Goal: Transaction & Acquisition: Purchase product/service

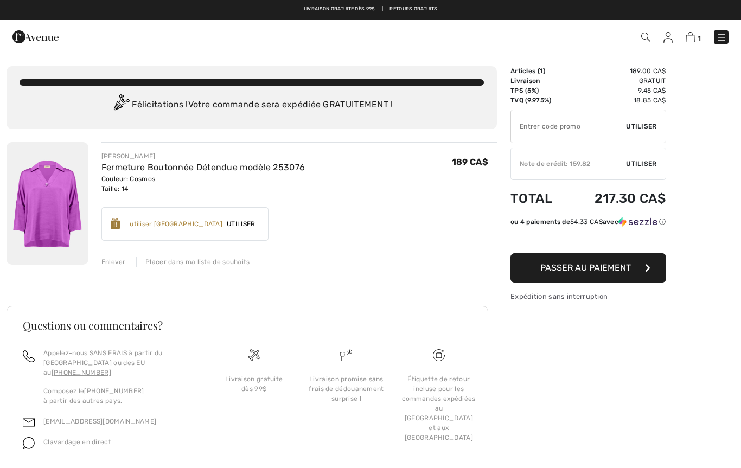
click at [52, 215] on img at bounding box center [48, 203] width 82 height 123
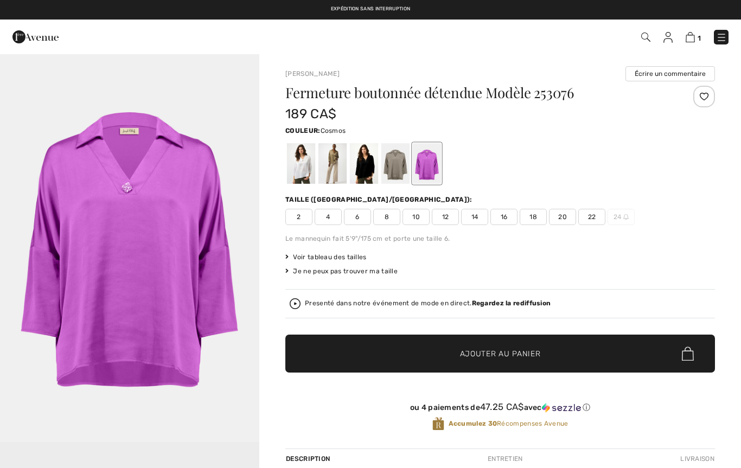
checkbox input "true"
click at [301, 175] on div at bounding box center [301, 163] width 28 height 41
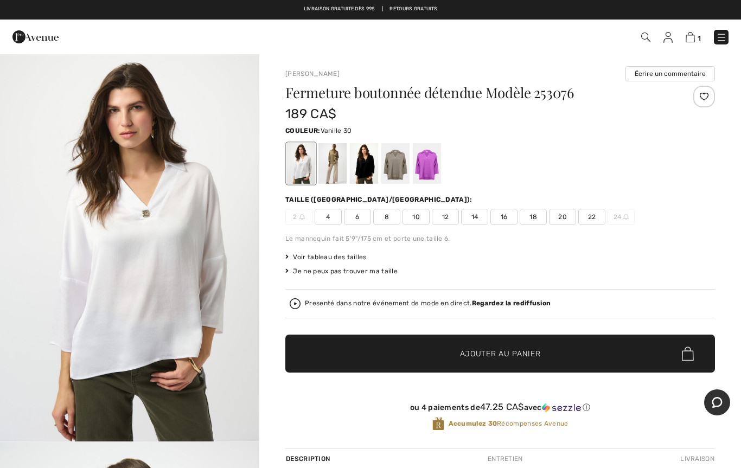
click at [303, 169] on div at bounding box center [301, 163] width 28 height 41
click at [726, 35] on img at bounding box center [721, 37] width 11 height 11
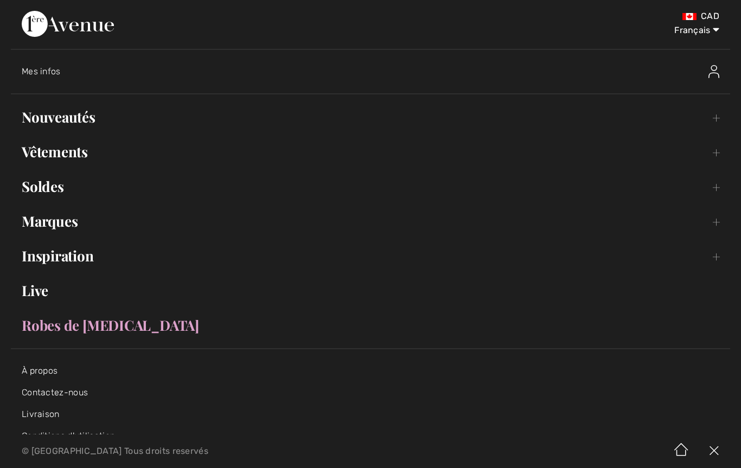
click at [84, 158] on link "Vêtements Toggle submenu" at bounding box center [371, 152] width 720 height 24
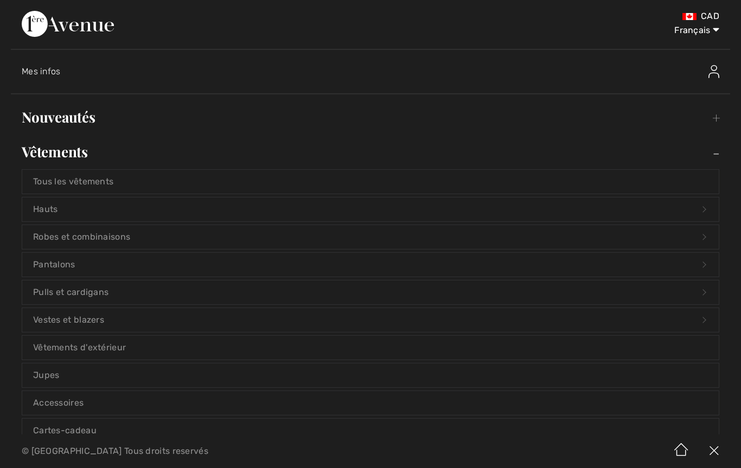
click at [85, 293] on link "Pulls et cardigans Open submenu" at bounding box center [370, 293] width 697 height 24
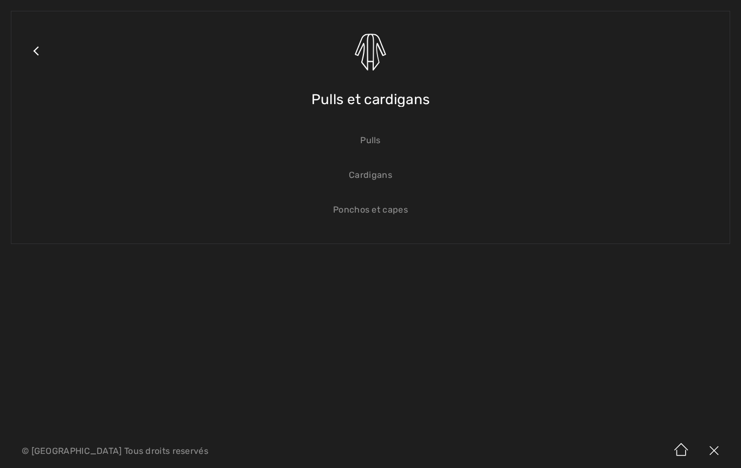
click at [372, 143] on link "Pulls" at bounding box center [370, 141] width 697 height 24
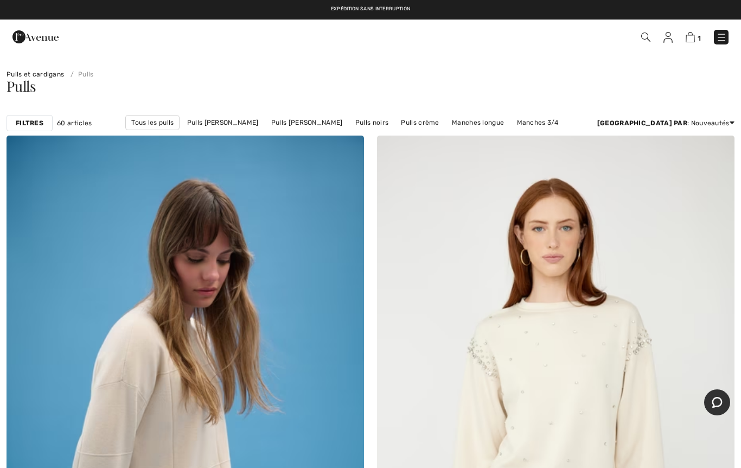
click at [26, 122] on strong "Filtres" at bounding box center [30, 123] width 28 height 10
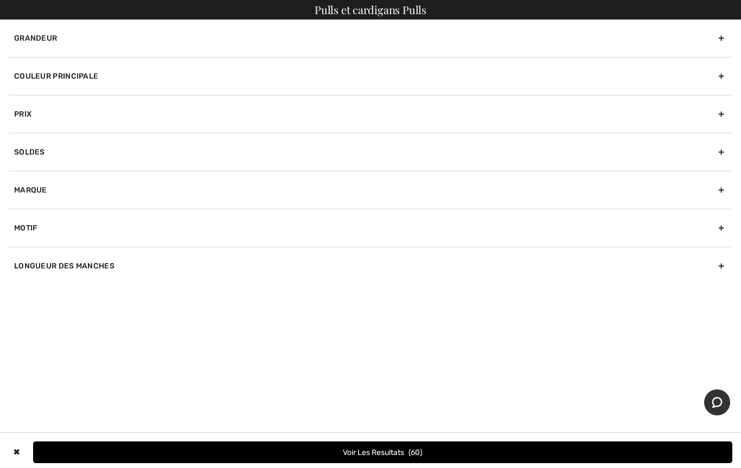
click at [34, 193] on div "Marque" at bounding box center [371, 190] width 724 height 38
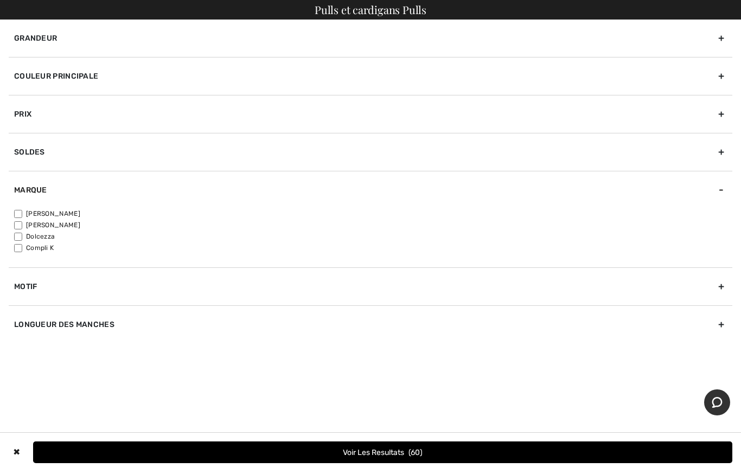
click at [20, 217] on input"] "[PERSON_NAME]" at bounding box center [18, 214] width 8 height 8
checkbox input"] "true"
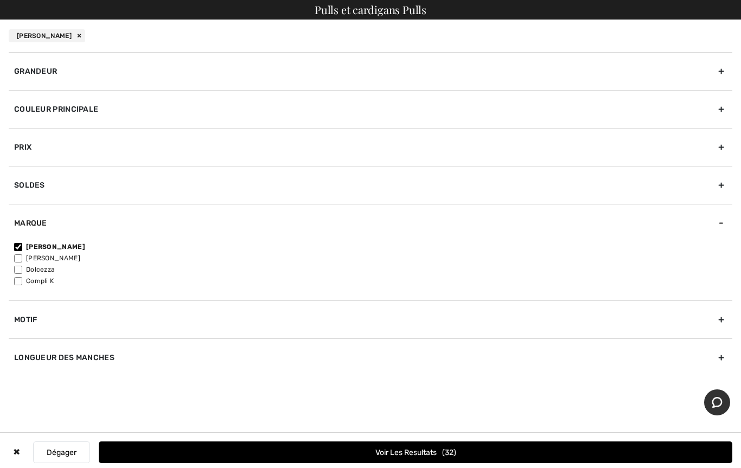
click at [326, 462] on button "Voir les resultats 32" at bounding box center [416, 453] width 634 height 22
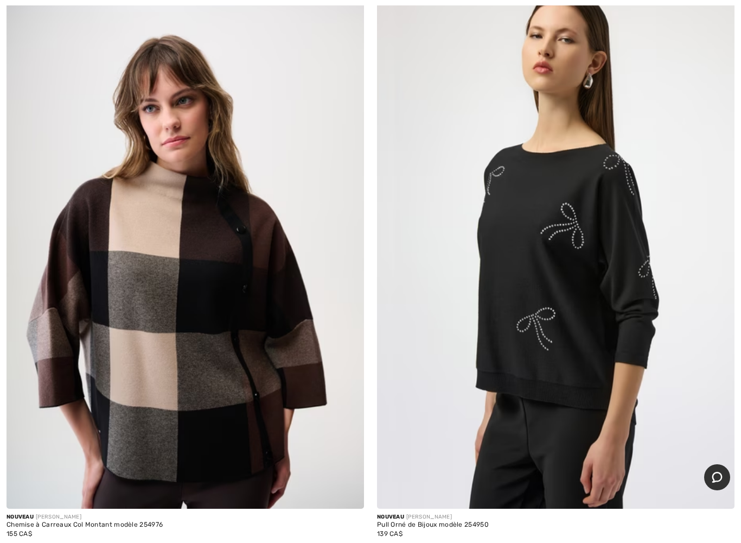
scroll to position [1341, 0]
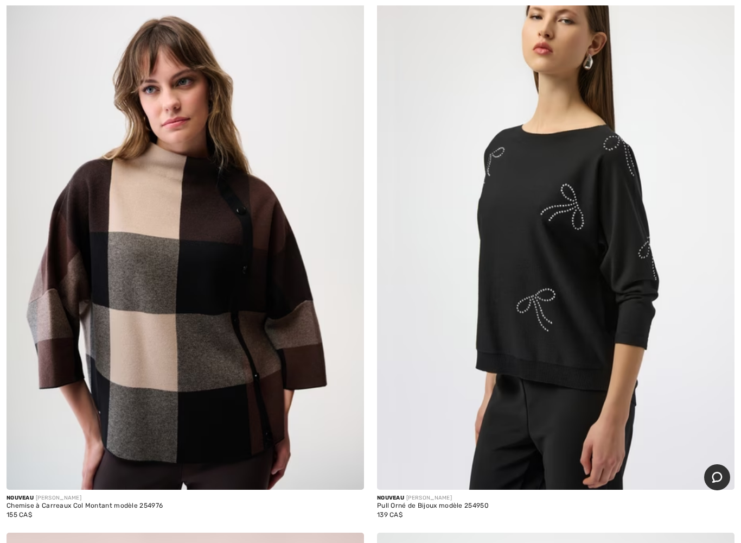
click at [534, 287] on img at bounding box center [556, 221] width 358 height 537
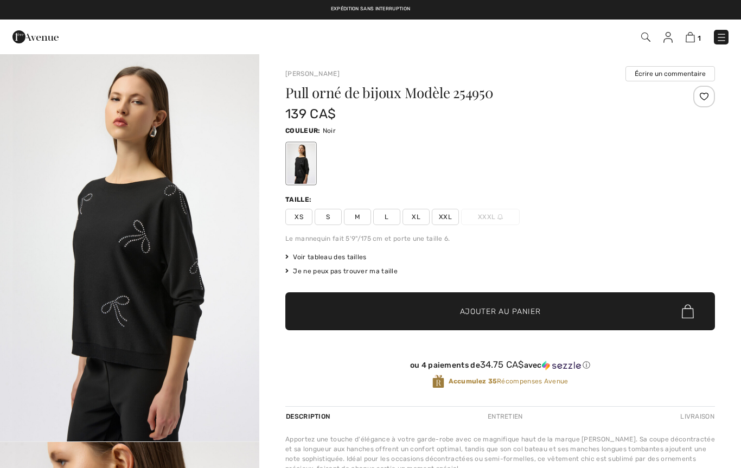
checkbox input "true"
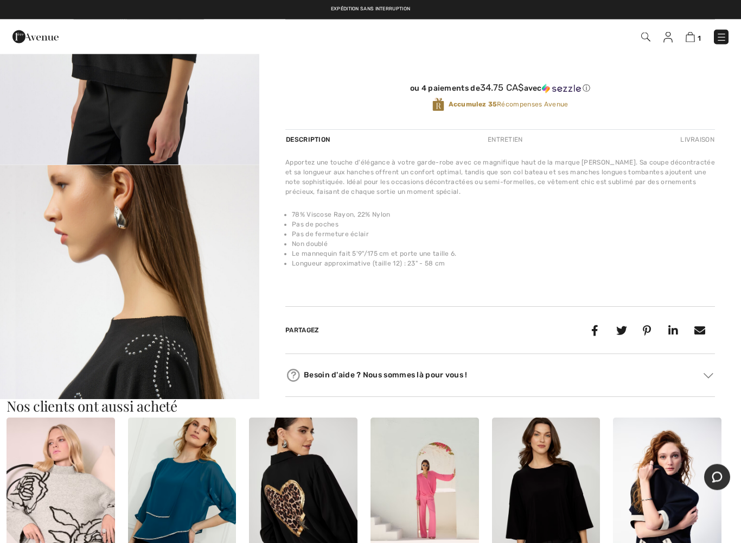
click at [201, 331] on img "2 / 5" at bounding box center [129, 360] width 259 height 389
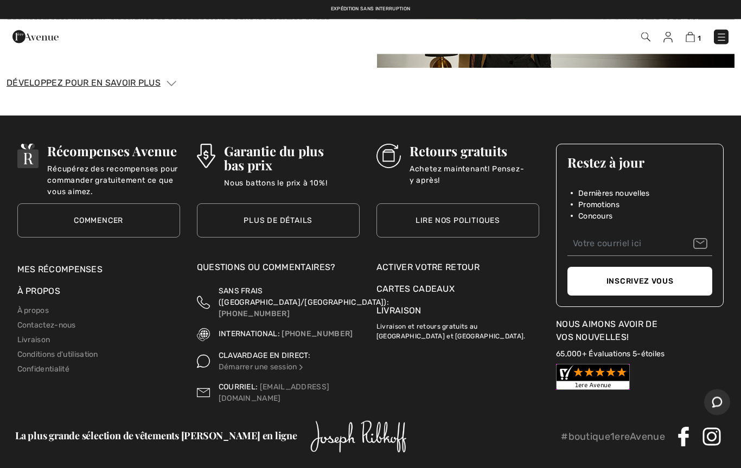
scroll to position [1579, 0]
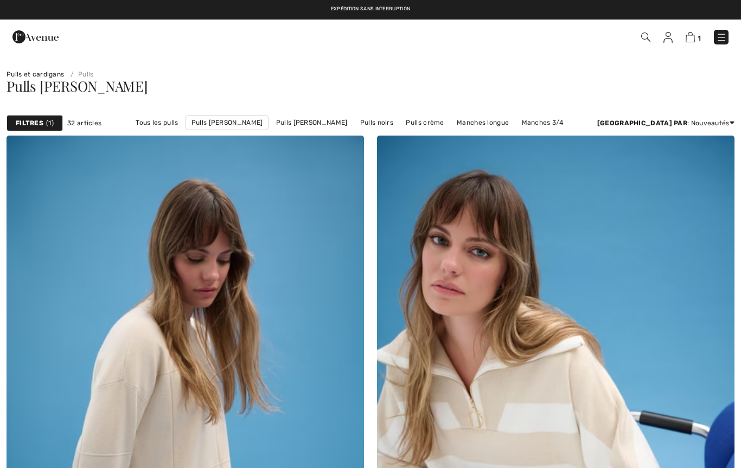
scroll to position [1371, 0]
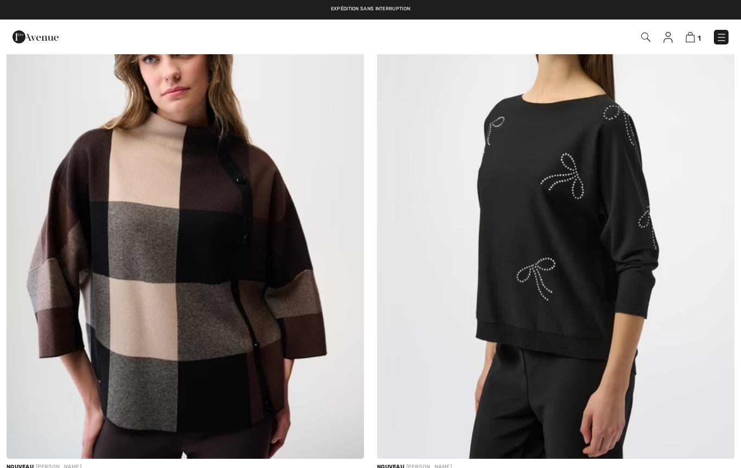
checkbox input "true"
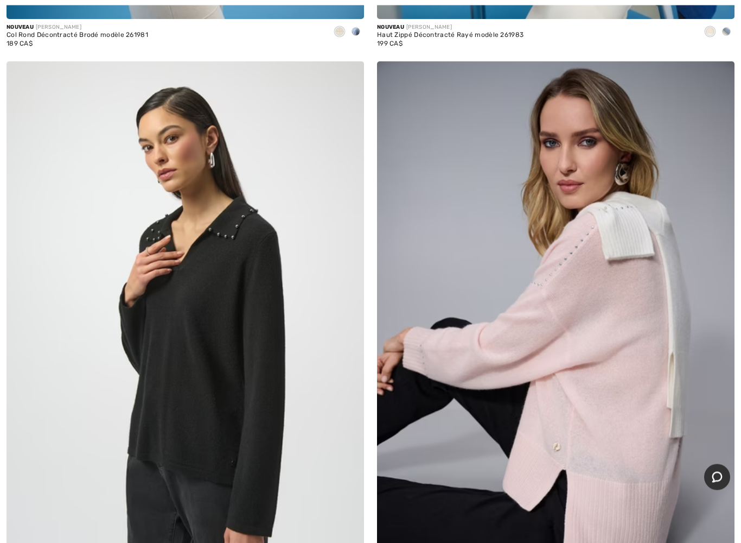
scroll to position [653, 0]
click at [262, 389] on img at bounding box center [186, 329] width 358 height 537
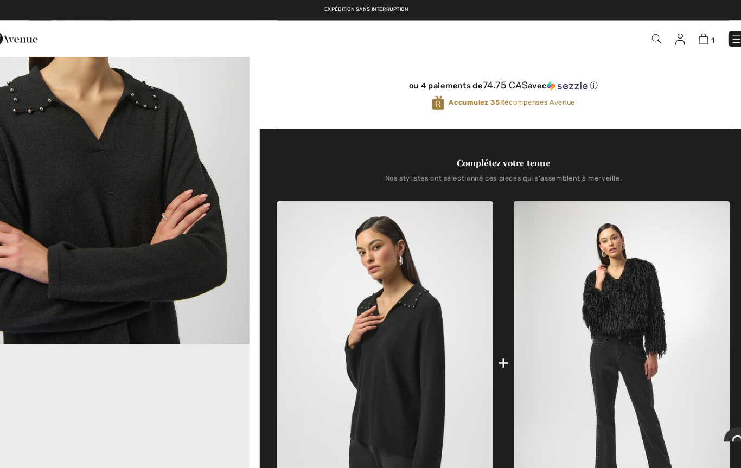
scroll to position [272, 0]
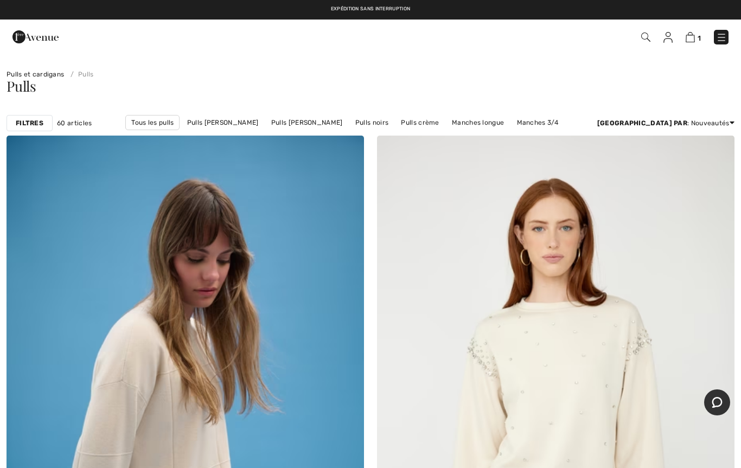
click at [721, 36] on img at bounding box center [721, 37] width 11 height 11
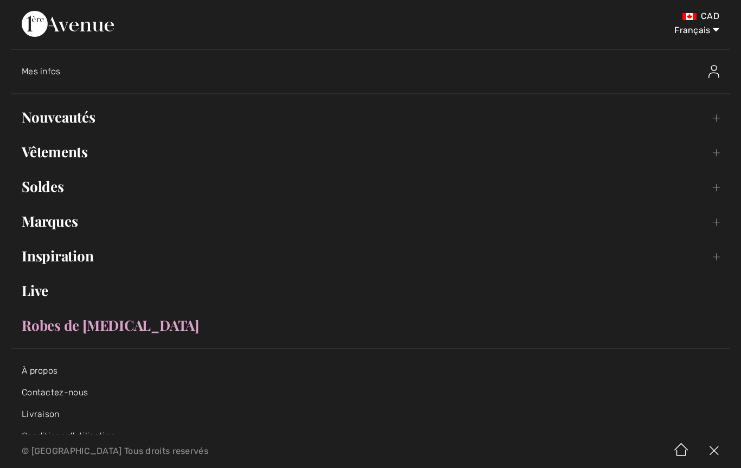
click at [68, 225] on link "Marques Open submenu" at bounding box center [371, 221] width 720 height 24
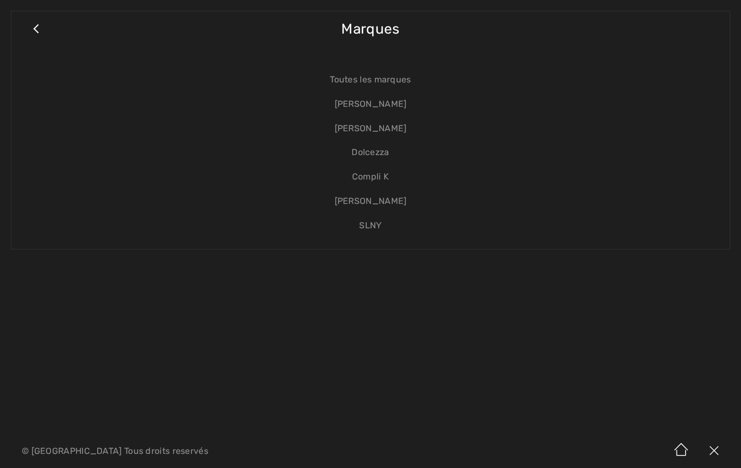
click at [34, 33] on link "Close submenu" at bounding box center [35, 34] width 27 height 24
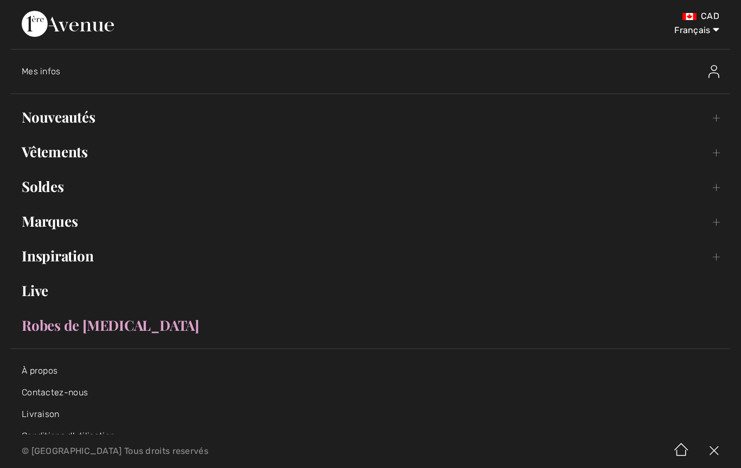
click at [81, 157] on link "Vêtements Toggle submenu" at bounding box center [371, 152] width 720 height 24
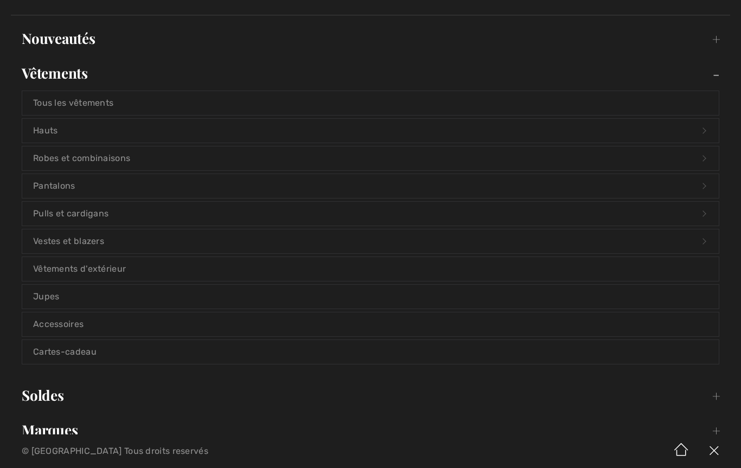
scroll to position [90, 0]
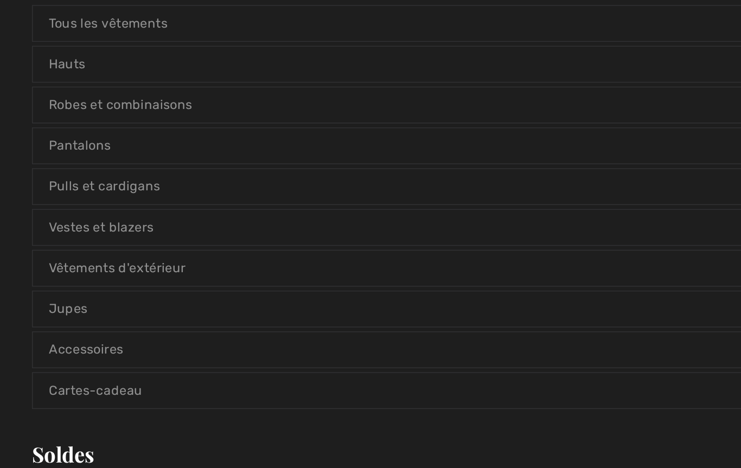
click at [95, 218] on link "Vestes et blazers Open submenu" at bounding box center [370, 230] width 697 height 24
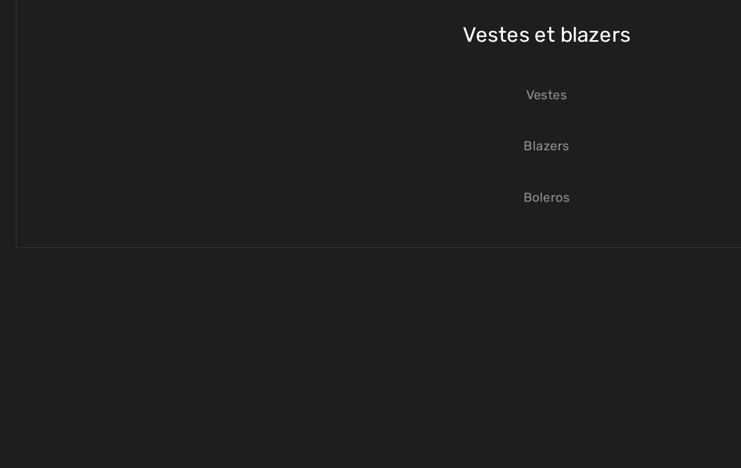
click at [367, 129] on link "Vestes" at bounding box center [370, 141] width 697 height 24
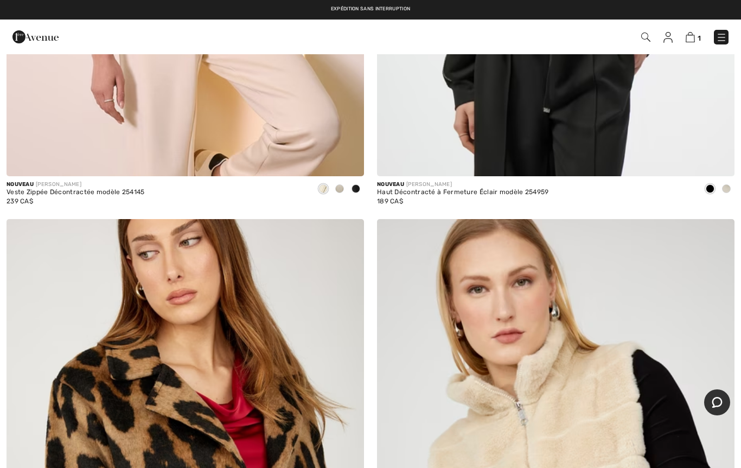
scroll to position [2230, 0]
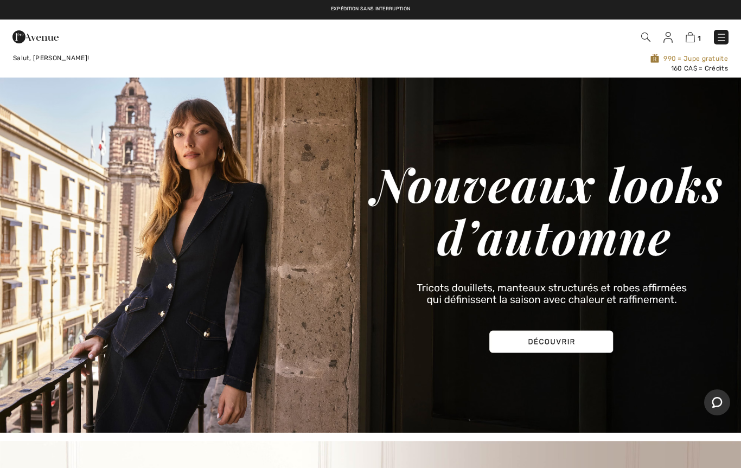
click at [689, 39] on img at bounding box center [690, 37] width 9 height 10
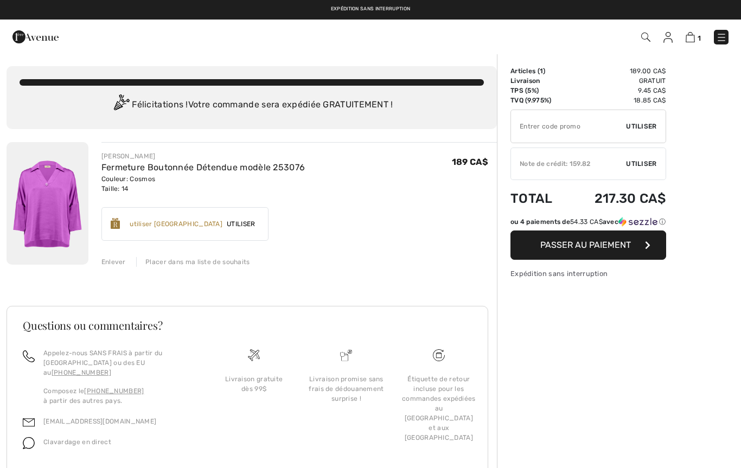
checkbox input "true"
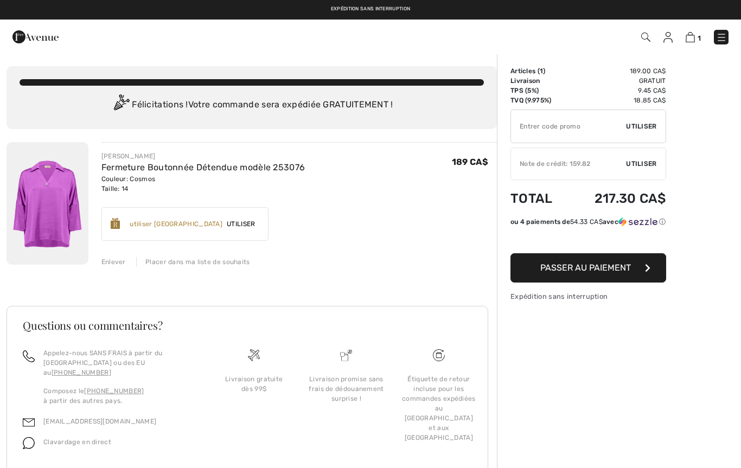
click at [55, 208] on img at bounding box center [48, 203] width 82 height 123
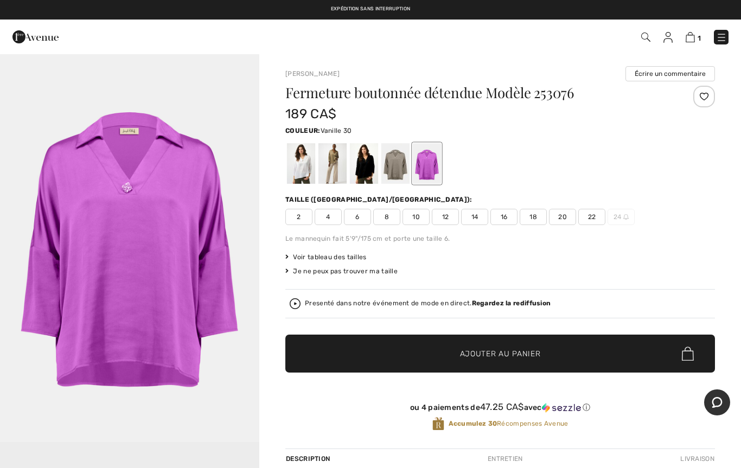
click at [297, 165] on div at bounding box center [301, 163] width 28 height 41
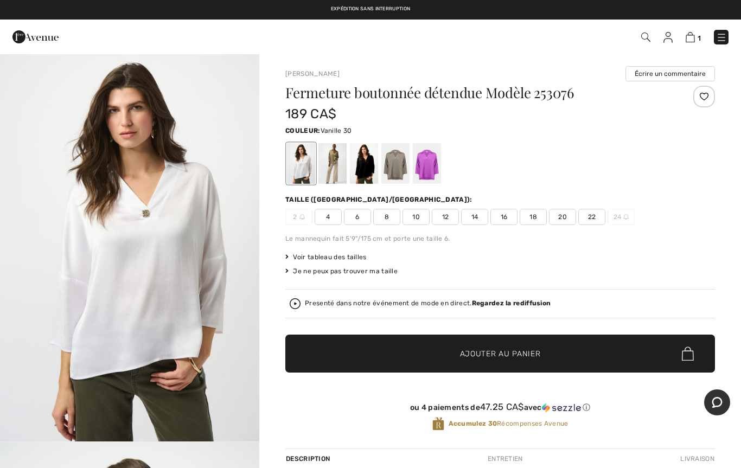
click at [476, 218] on span "14" at bounding box center [474, 217] width 27 height 16
click at [442, 351] on span "✔ Ajouté au panier" at bounding box center [484, 353] width 85 height 11
click at [697, 35] on span "2" at bounding box center [699, 38] width 4 height 8
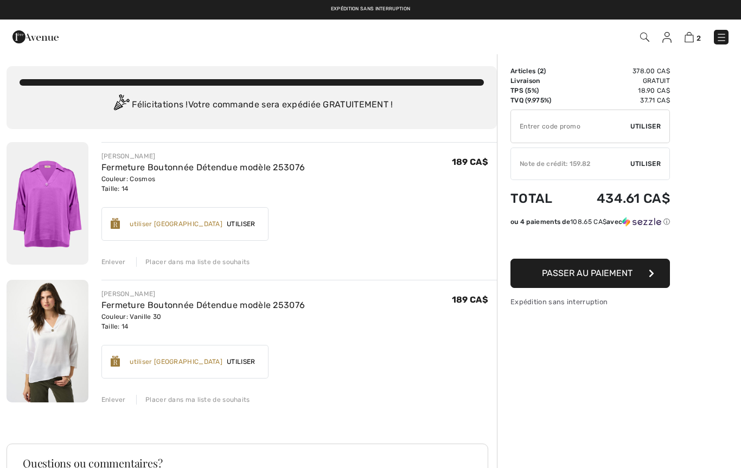
click at [112, 260] on div "Enlever" at bounding box center [113, 262] width 24 height 10
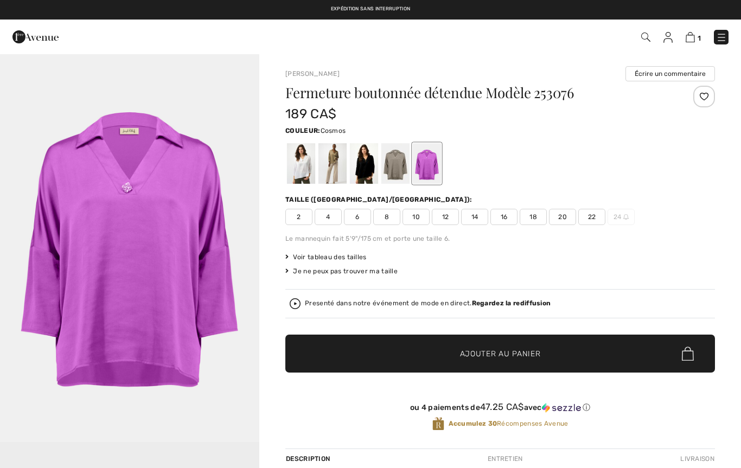
checkbox input "true"
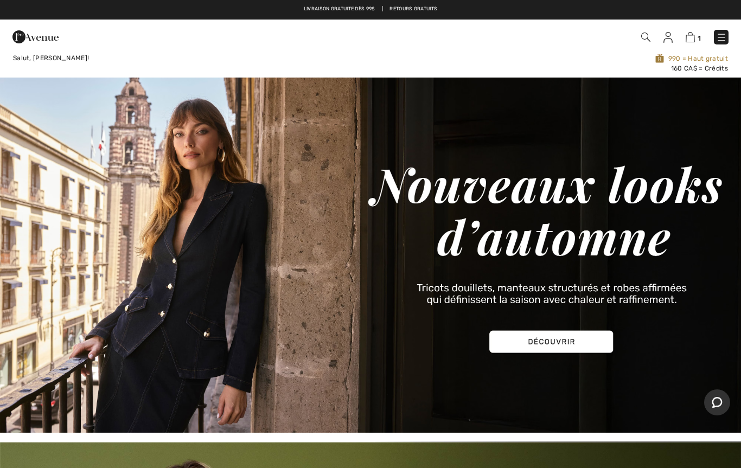
click at [717, 39] on img at bounding box center [721, 37] width 11 height 11
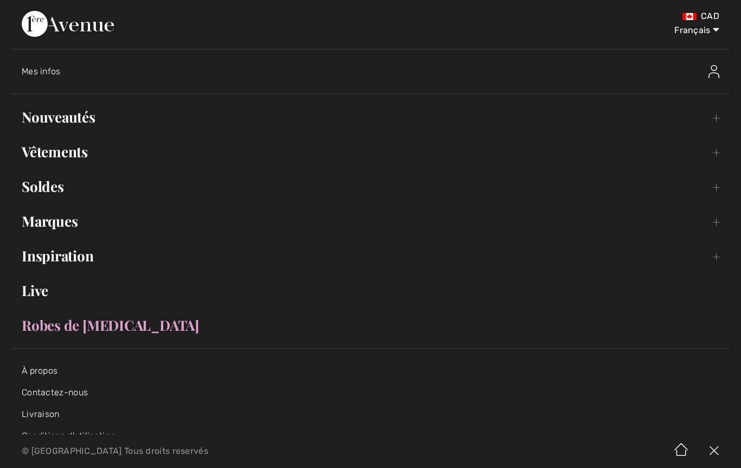
click at [79, 153] on link "Vêtements Toggle submenu" at bounding box center [371, 152] width 720 height 24
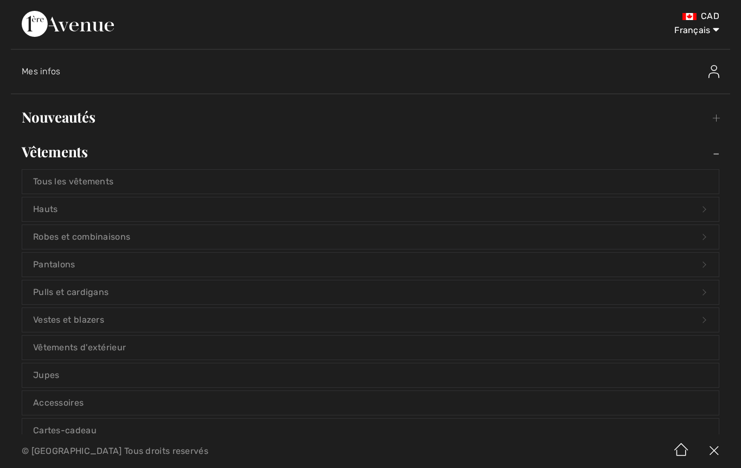
click at [108, 351] on link "Vêtements d'extérieur" at bounding box center [370, 348] width 697 height 24
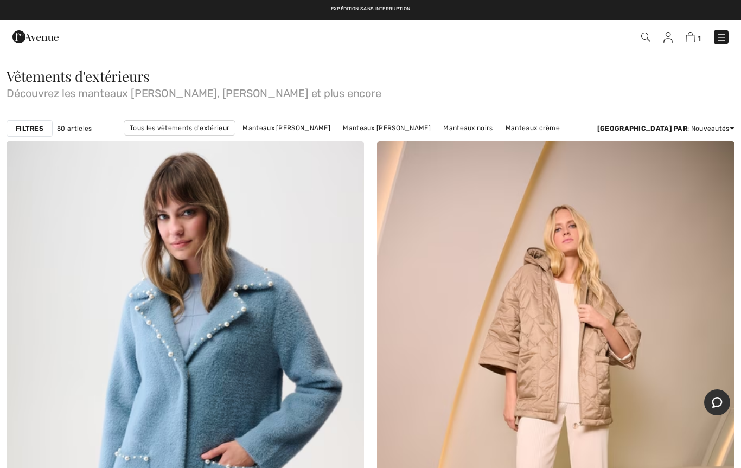
click at [36, 126] on strong "Filtres" at bounding box center [30, 129] width 28 height 10
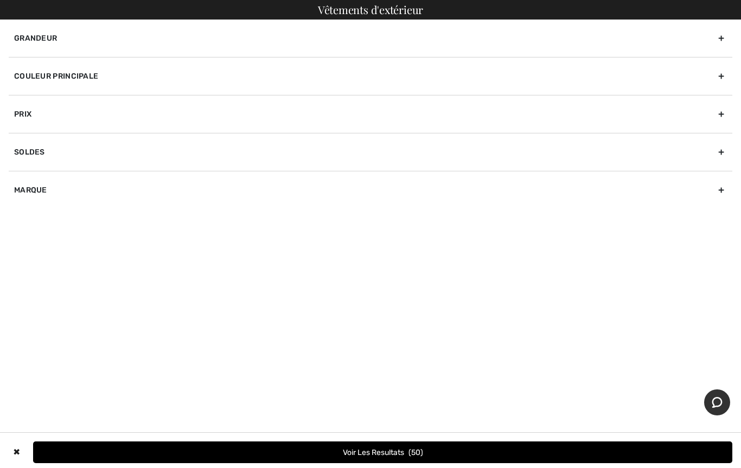
click at [36, 193] on div "Marque" at bounding box center [371, 190] width 724 height 38
click at [22, 212] on input"] "[PERSON_NAME]" at bounding box center [18, 214] width 8 height 8
checkbox input"] "true"
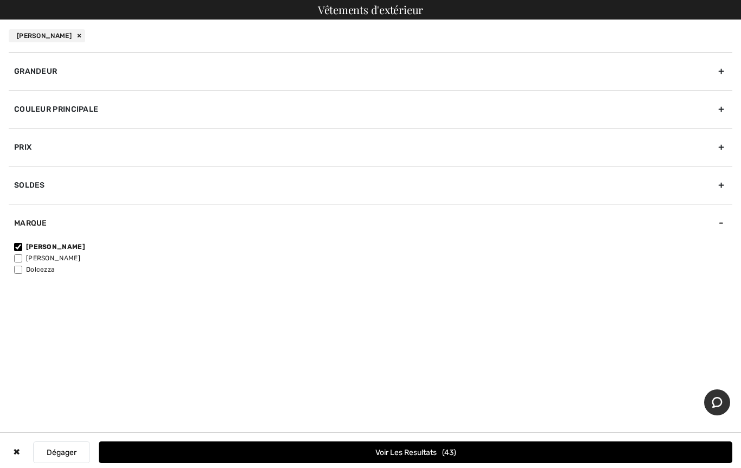
click at [363, 454] on button "Voir les resultats 43" at bounding box center [416, 453] width 634 height 22
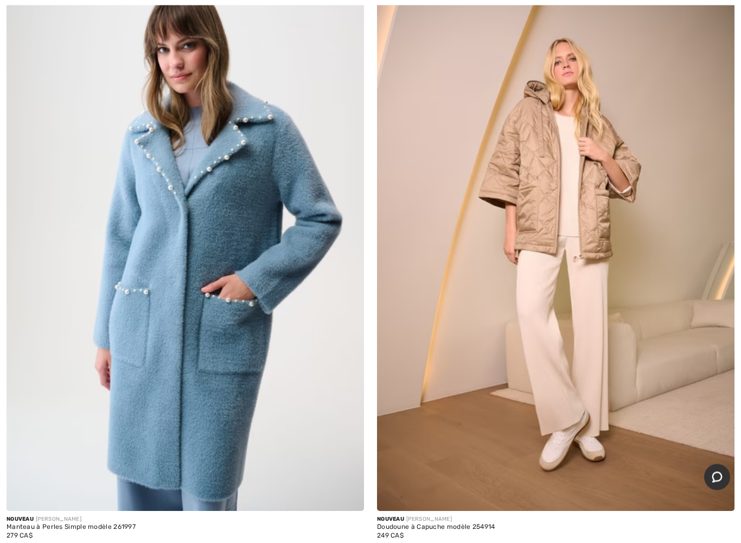
scroll to position [162, 0]
click at [539, 230] on img at bounding box center [556, 242] width 358 height 537
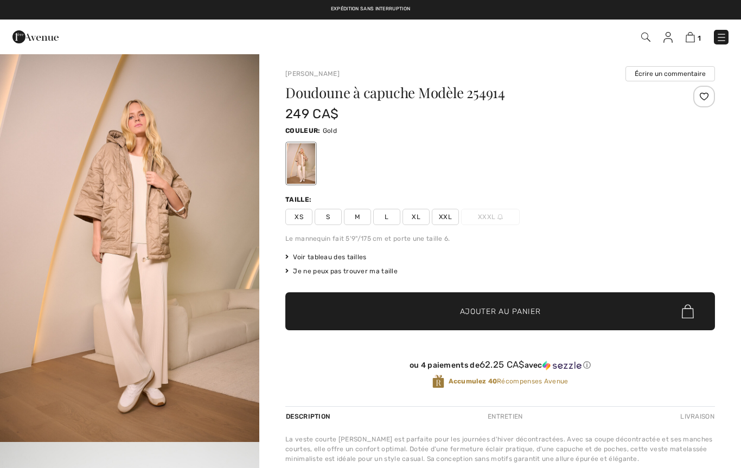
checkbox input "true"
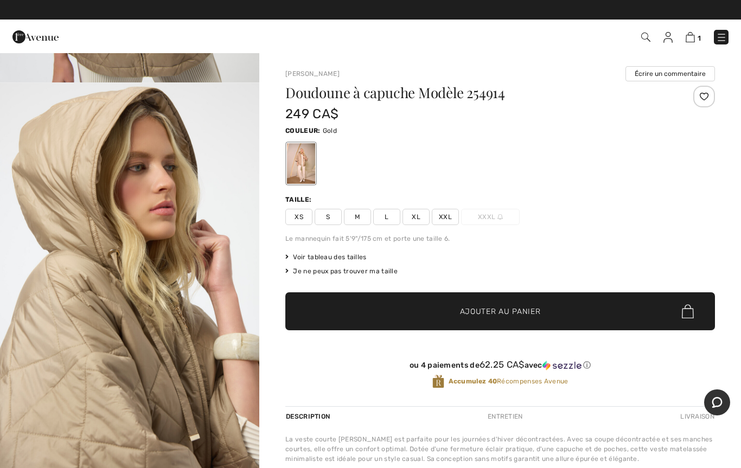
scroll to position [732, 0]
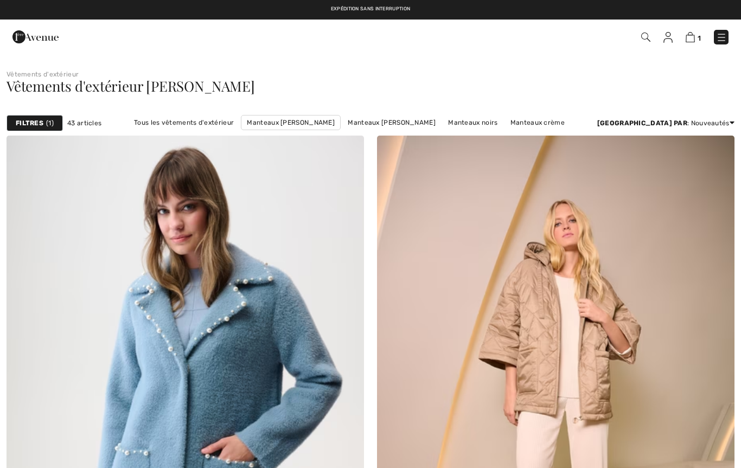
scroll to position [192, 0]
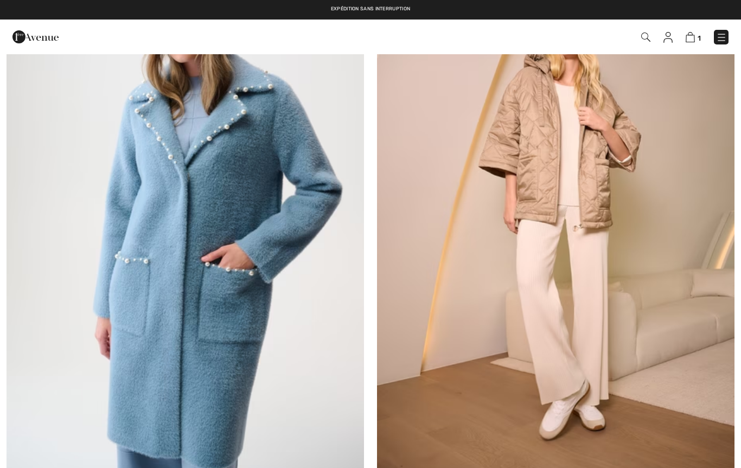
checkbox input "true"
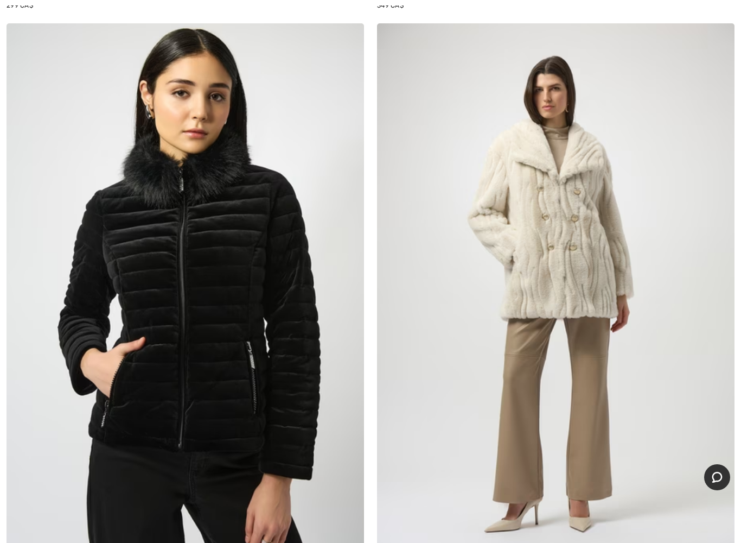
scroll to position [1853, 0]
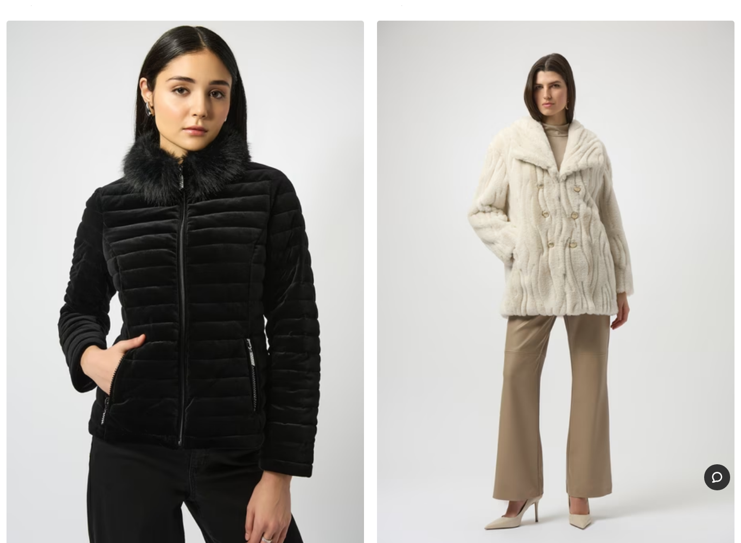
click at [537, 255] on img at bounding box center [556, 289] width 358 height 537
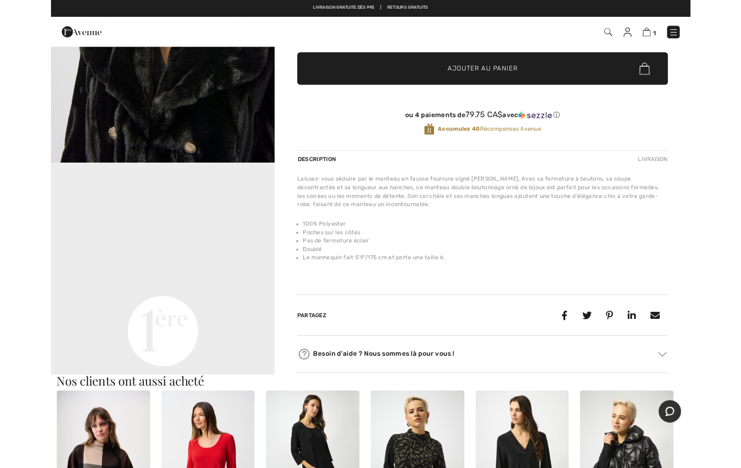
scroll to position [201, 0]
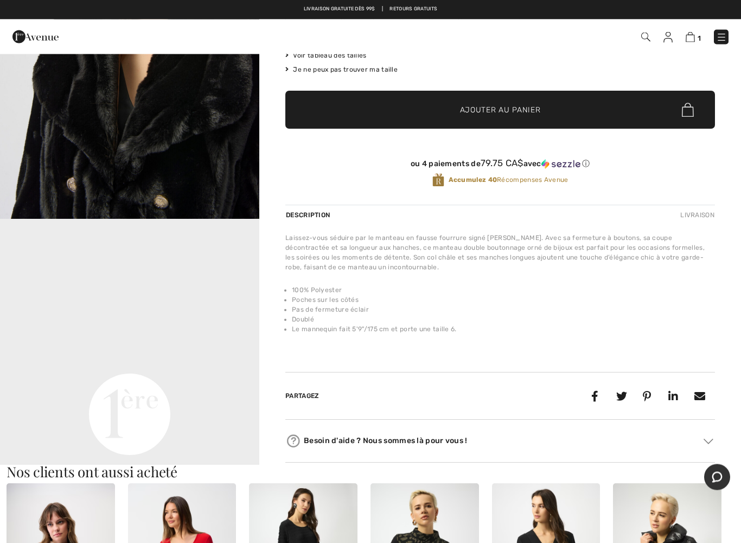
click at [271, 397] on div "Joseph Ribkoff Écrire un commentaire Manteau fourrure chic Modèle 254908 319 CA…" at bounding box center [500, 158] width 482 height 613
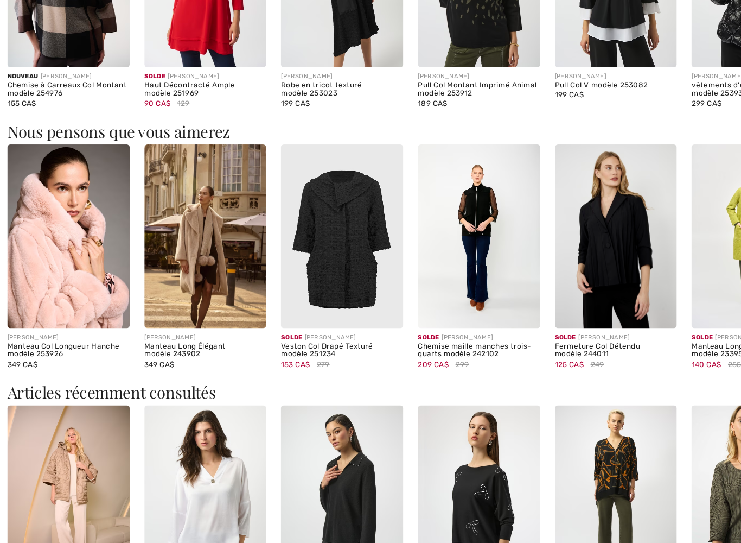
scroll to position [727, 0]
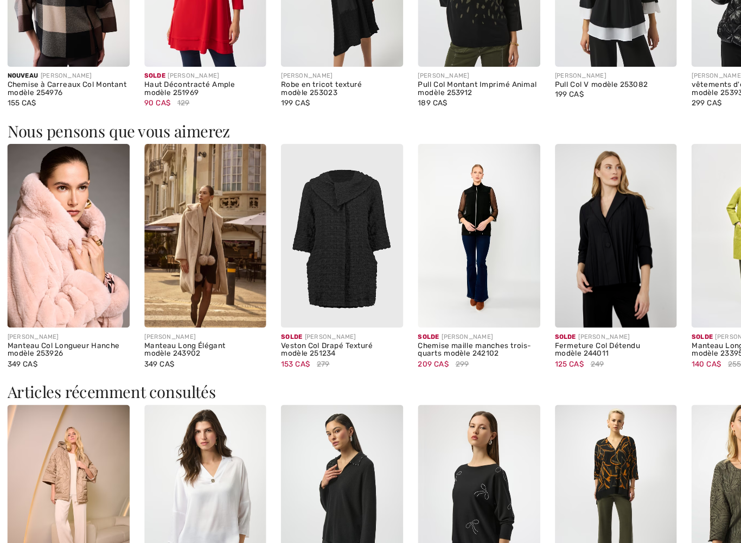
click at [189, 264] on img at bounding box center [182, 270] width 109 height 162
click at [195, 225] on img at bounding box center [182, 270] width 109 height 162
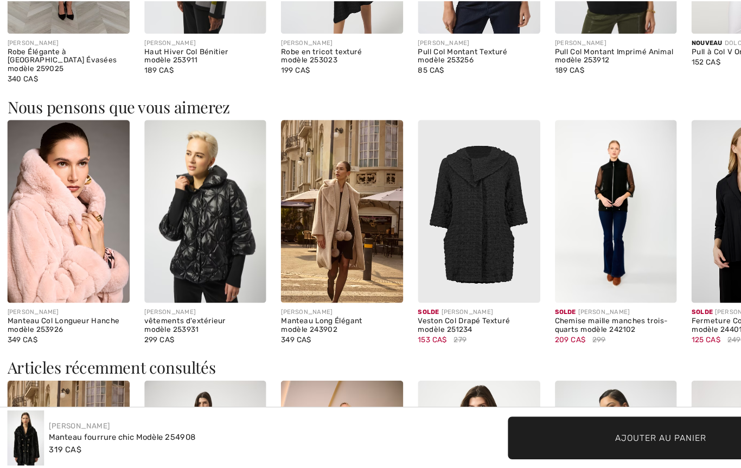
checkbox input "true"
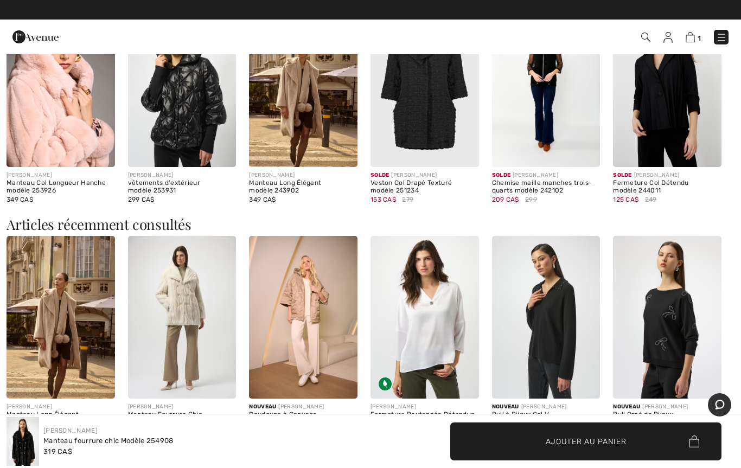
scroll to position [918, 0]
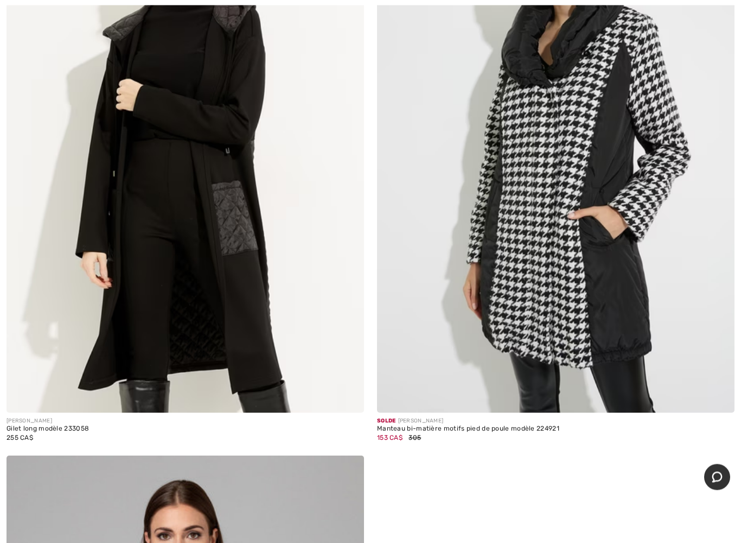
scroll to position [12184, 0]
click at [236, 317] on img at bounding box center [186, 144] width 358 height 537
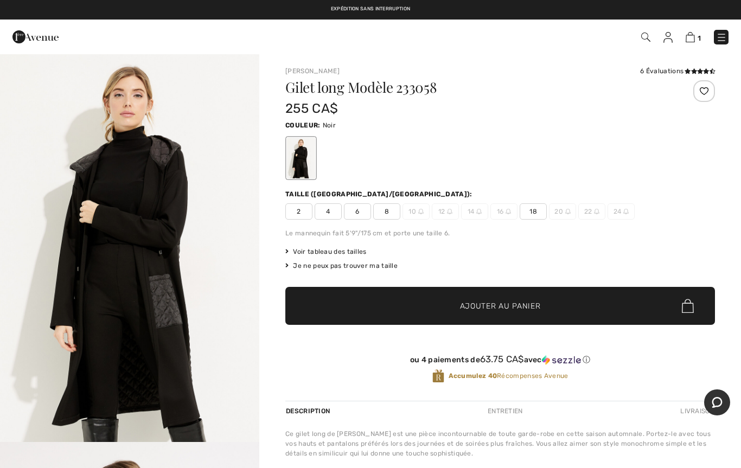
scroll to position [5, 0]
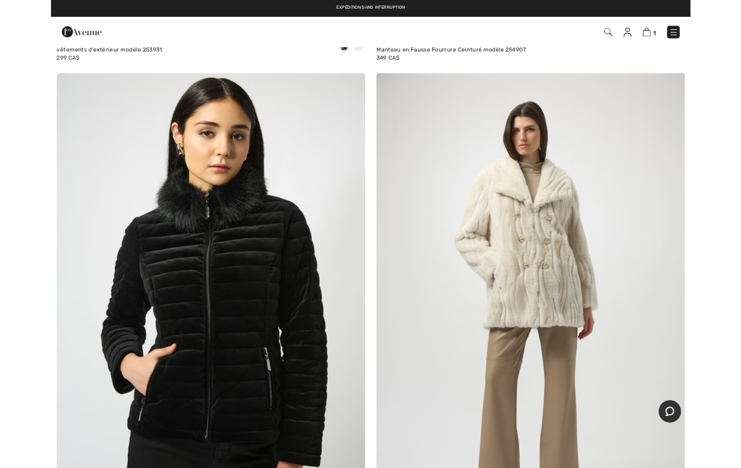
scroll to position [1785, 0]
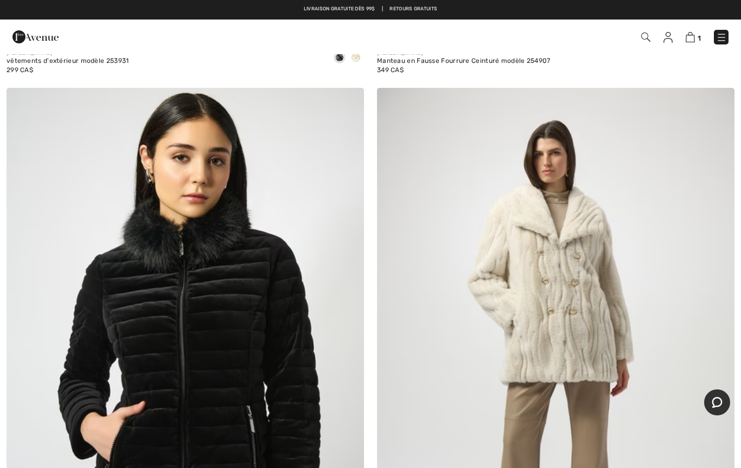
click at [568, 334] on img at bounding box center [556, 356] width 358 height 537
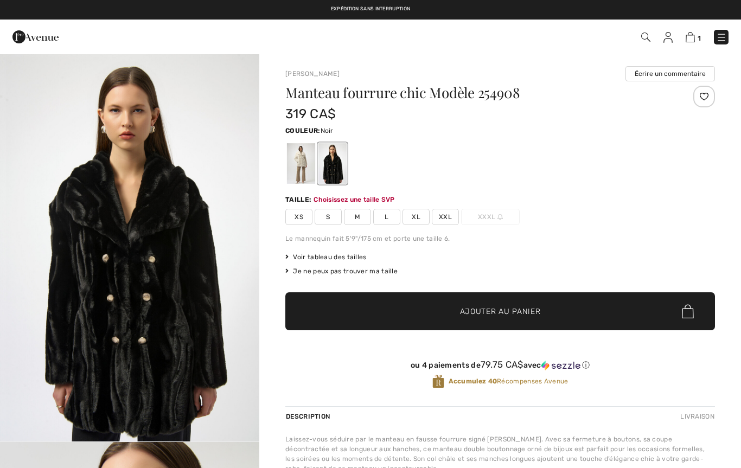
checkbox input "true"
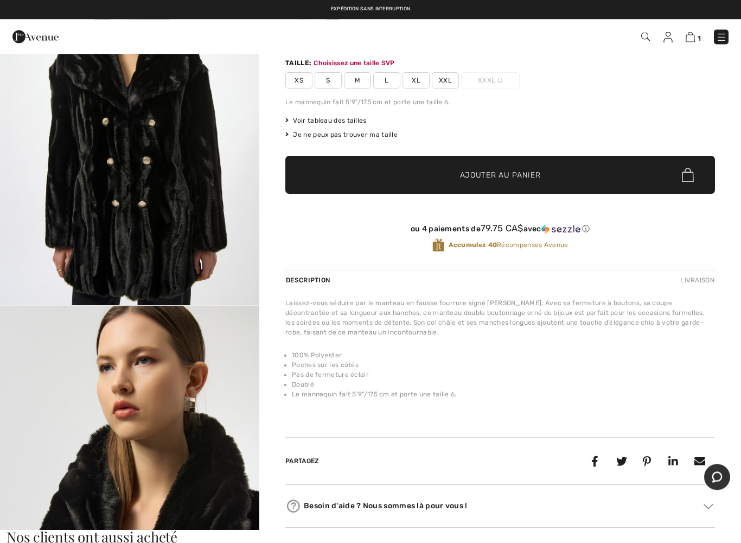
scroll to position [137, 0]
click at [382, 365] on li "Poches sur les côtés" at bounding box center [503, 365] width 423 height 10
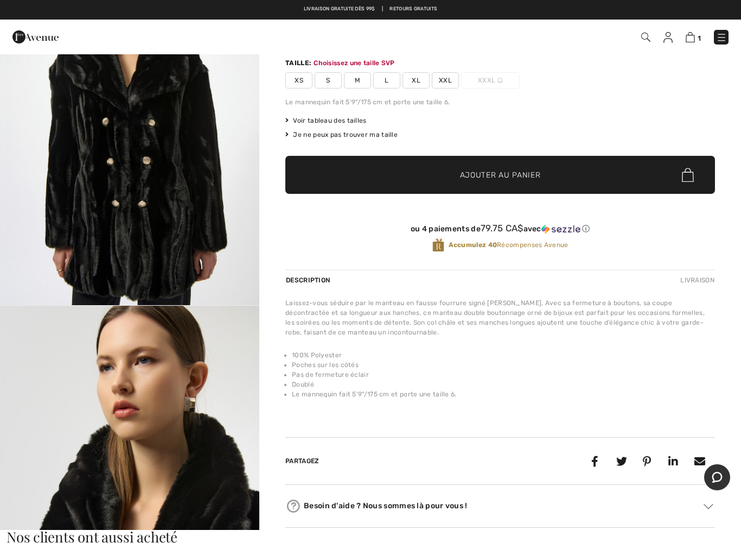
click at [393, 333] on div "Laissez-vous séduire par le manteau en fausse fourrure signé [PERSON_NAME]. Ave…" at bounding box center [500, 317] width 430 height 39
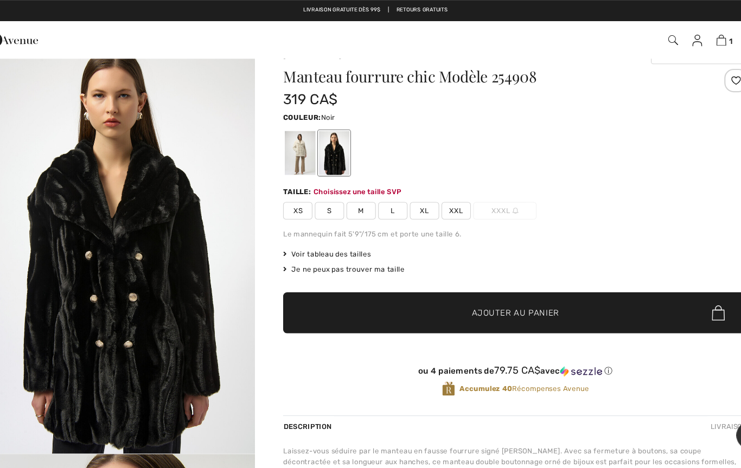
scroll to position [22, 0]
click at [187, 326] on img "1 / 5" at bounding box center [129, 225] width 259 height 389
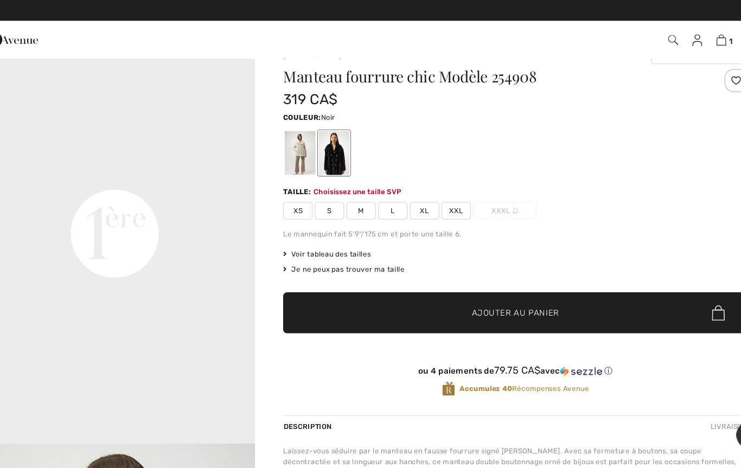
scroll to position [770, 0]
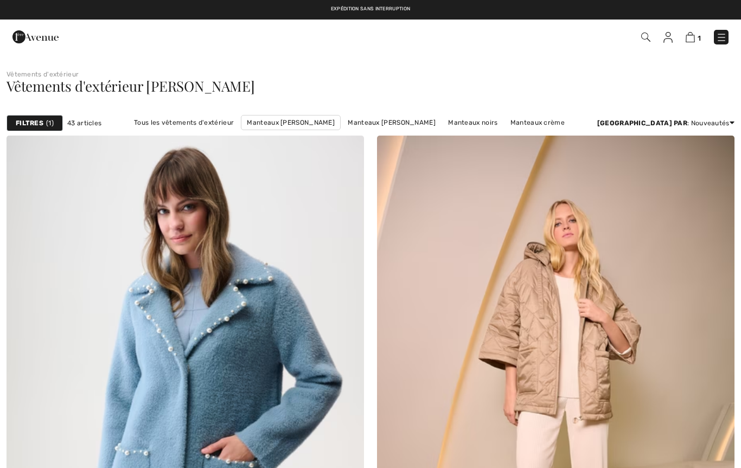
checkbox input "true"
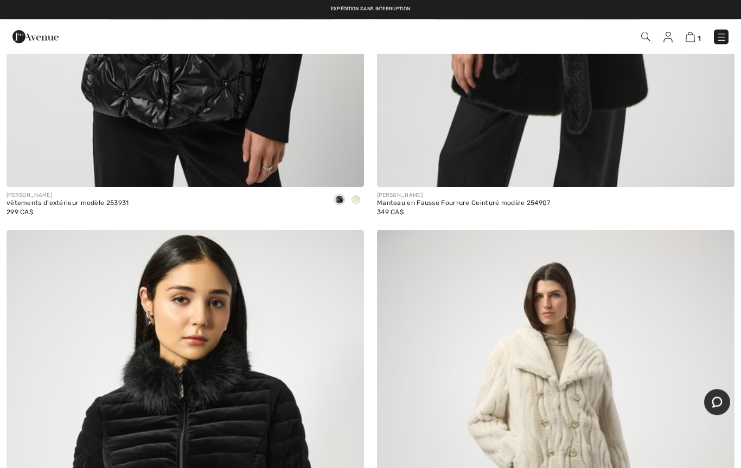
scroll to position [1621, 0]
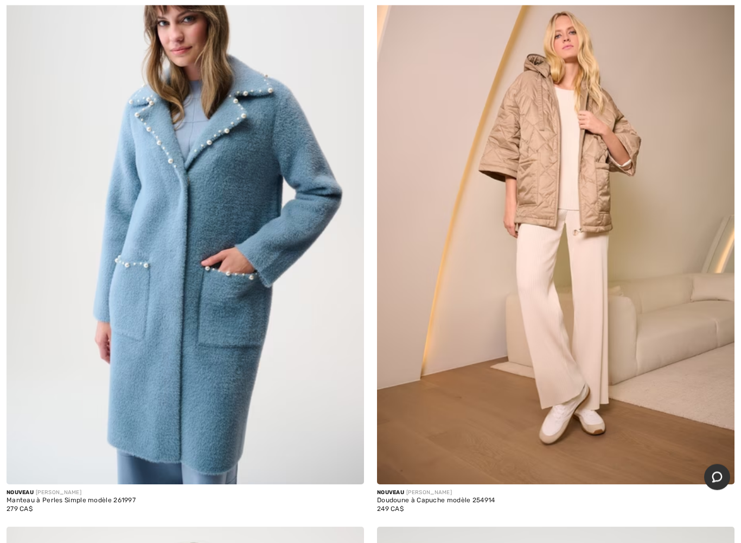
scroll to position [194, 0]
click at [541, 198] on img at bounding box center [556, 215] width 358 height 537
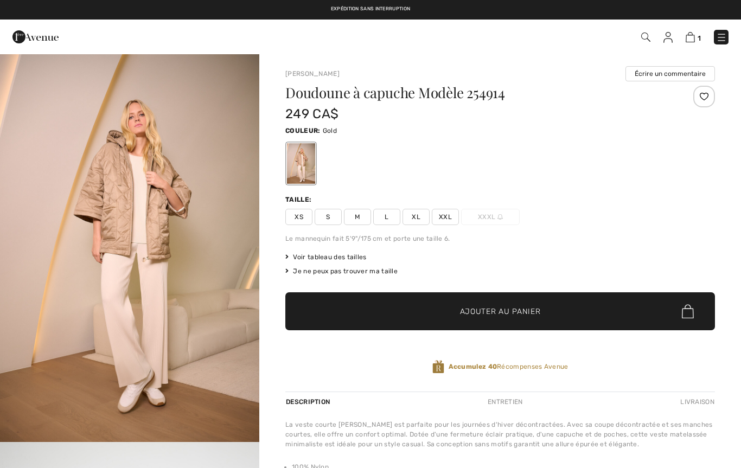
checkbox input "true"
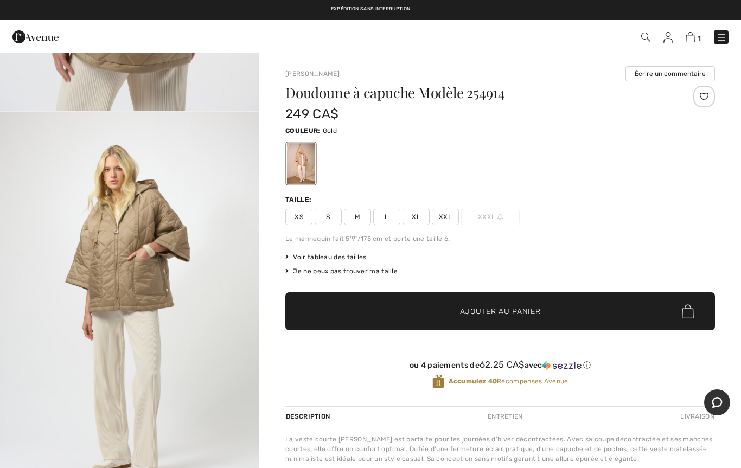
scroll to position [1498, 0]
